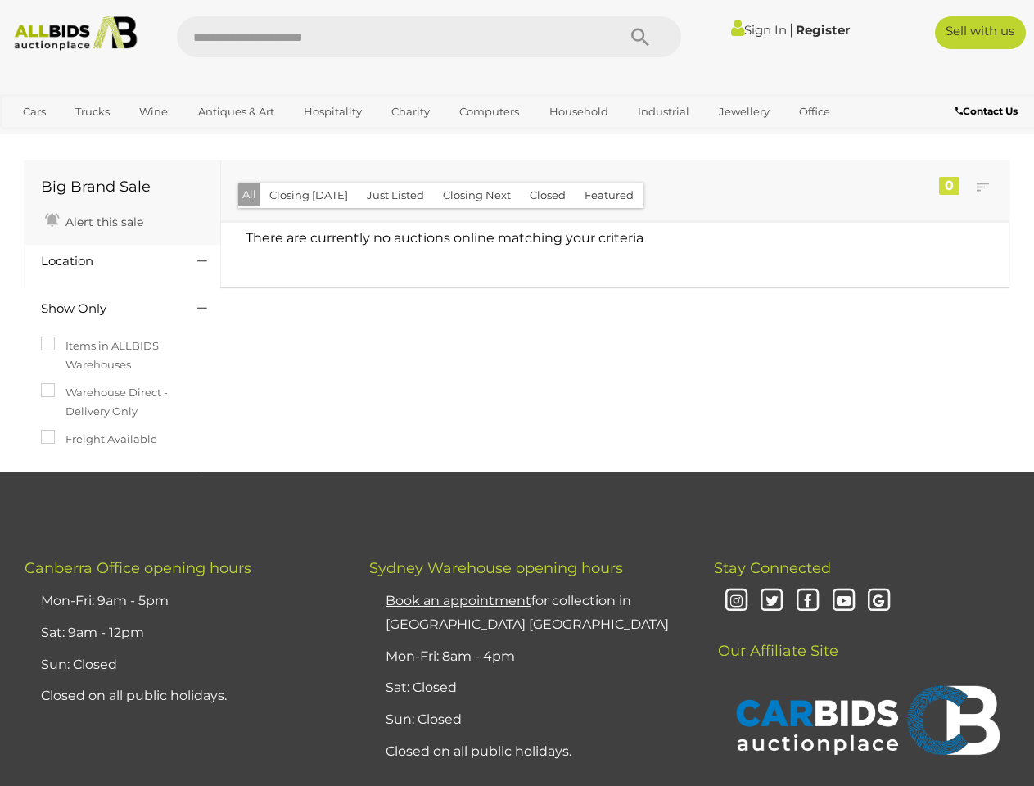
click at [517, 393] on div "Big Brand Sale Alert this sale Location" at bounding box center [517, 315] width 1010 height 314
click at [640, 37] on icon "Search" at bounding box center [640, 37] width 18 height 25
click at [34, 111] on link "Cars" at bounding box center [34, 111] width 44 height 27
click at [93, 111] on link "Trucks" at bounding box center [93, 111] width 56 height 27
click at [153, 111] on link "Wine" at bounding box center [154, 111] width 50 height 27
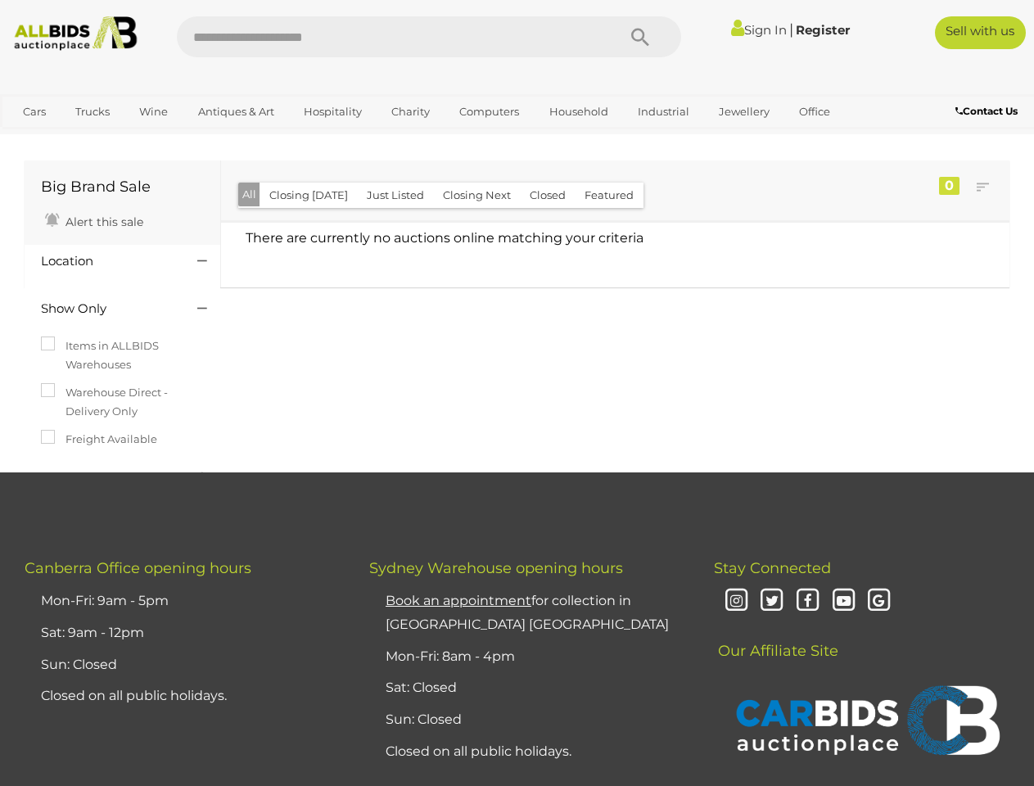
click at [235, 111] on link "Antiques & Art" at bounding box center [236, 111] width 97 height 27
click at [332, 111] on link "Hospitality" at bounding box center [332, 111] width 79 height 27
click at [409, 111] on link "Charity" at bounding box center [411, 111] width 60 height 27
click at [487, 111] on link "Computers" at bounding box center [489, 111] width 81 height 27
click at [576, 111] on link "Household" at bounding box center [579, 111] width 80 height 27
